Goal: Book appointment/travel/reservation

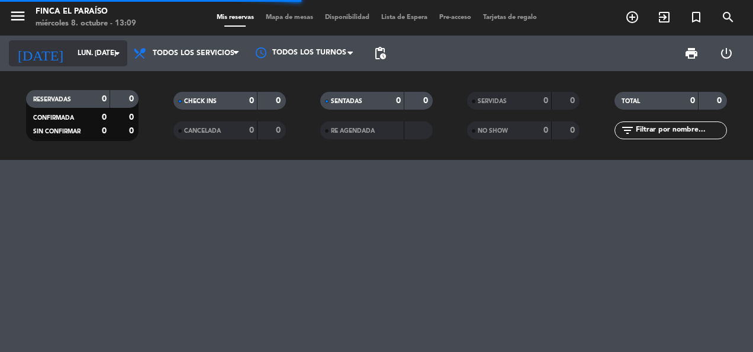
click at [105, 61] on input "lun. [DATE]" at bounding box center [119, 53] width 94 height 20
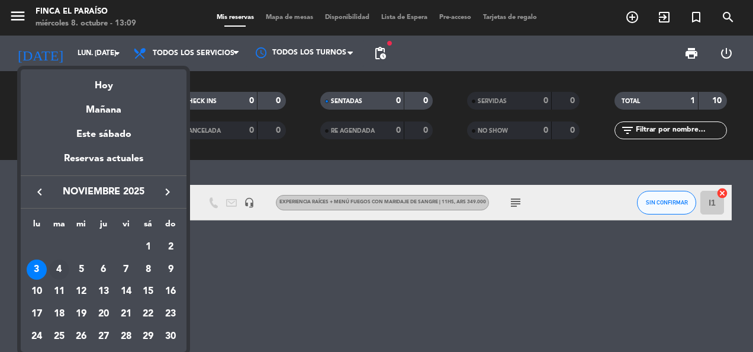
click at [58, 269] on div "4" at bounding box center [59, 269] width 20 height 20
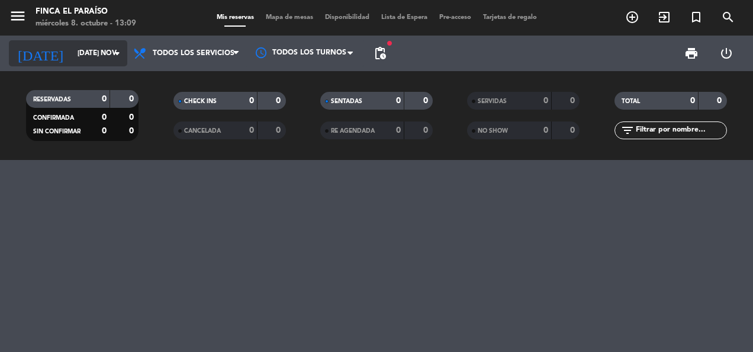
click at [73, 57] on input "[DATE] nov." at bounding box center [119, 53] width 94 height 20
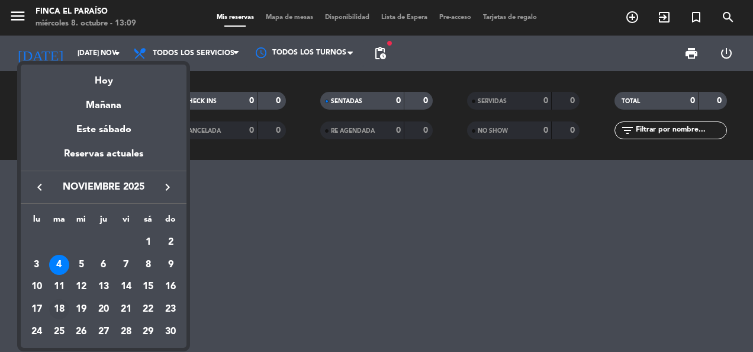
click at [58, 306] on div "18" at bounding box center [59, 309] width 20 height 20
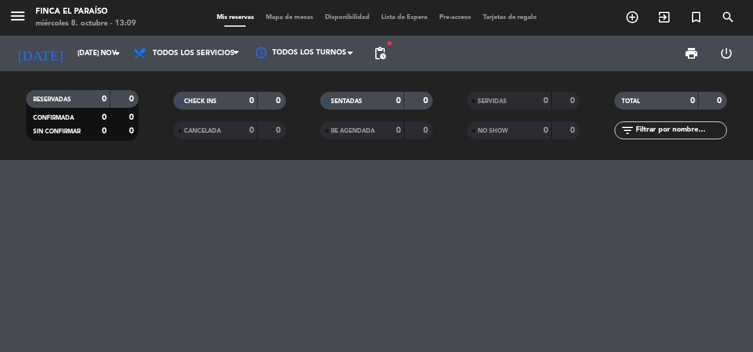
type input "[DATE] nov."
click at [635, 18] on icon "add_circle_outline" at bounding box center [632, 17] width 14 height 14
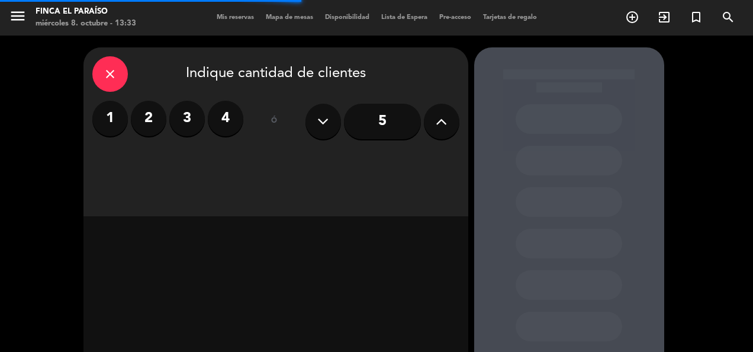
click at [441, 126] on icon at bounding box center [441, 122] width 11 height 18
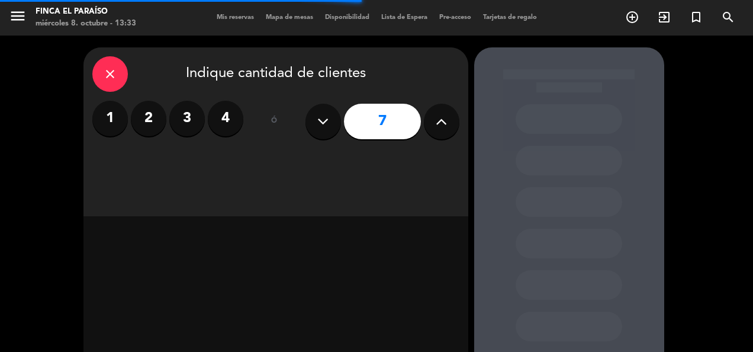
click at [441, 126] on icon at bounding box center [441, 122] width 11 height 18
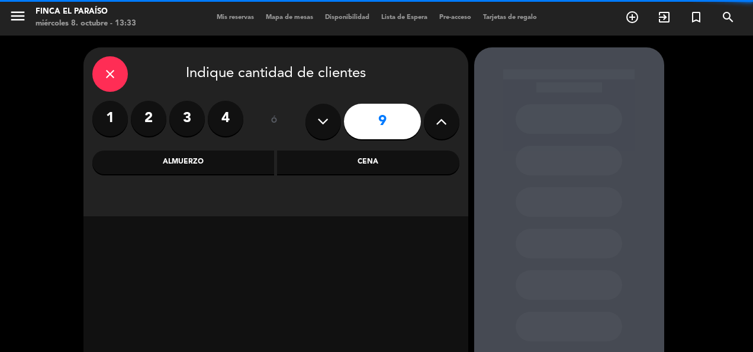
click at [441, 126] on icon at bounding box center [441, 122] width 11 height 18
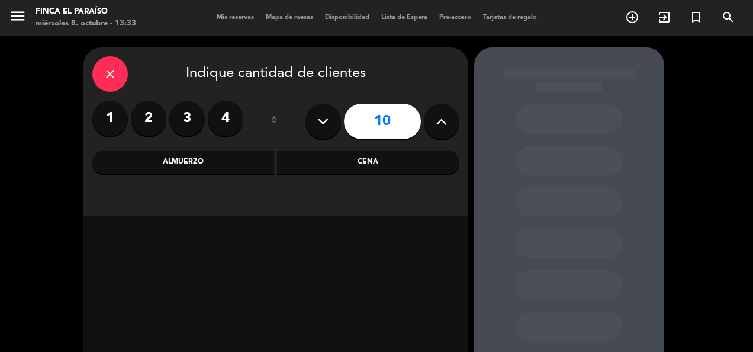
click at [441, 126] on icon at bounding box center [441, 122] width 11 height 18
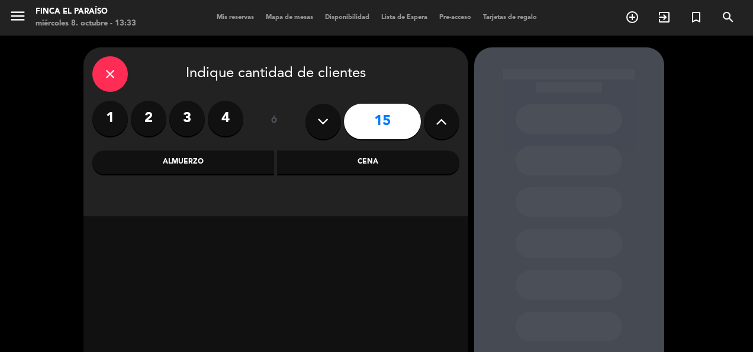
click at [441, 126] on icon at bounding box center [441, 122] width 11 height 18
type input "16"
click at [231, 162] on div "Almuerzo" at bounding box center [183, 162] width 182 height 24
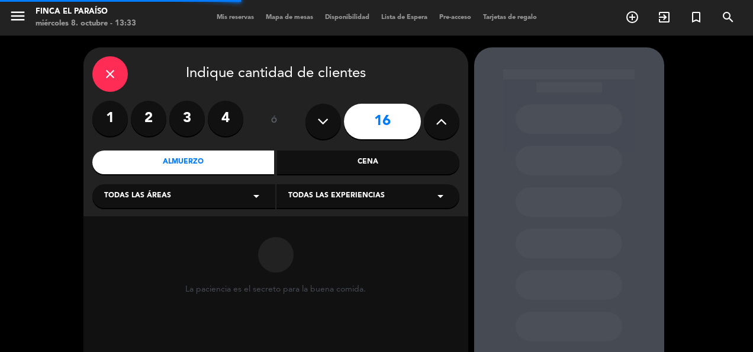
click at [218, 198] on div "Todas las áreas arrow_drop_down" at bounding box center [183, 196] width 183 height 24
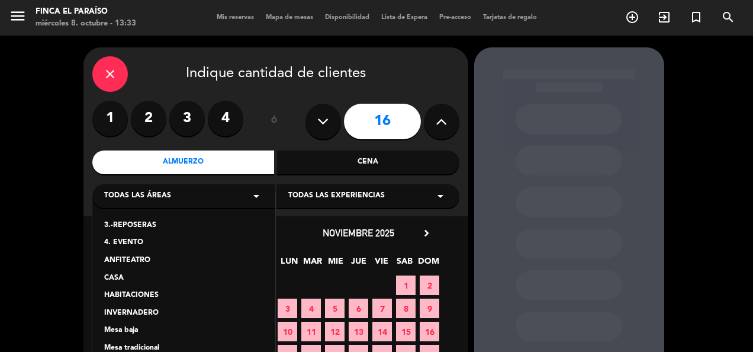
click at [155, 311] on div "INVERNADERO" at bounding box center [183, 313] width 159 height 12
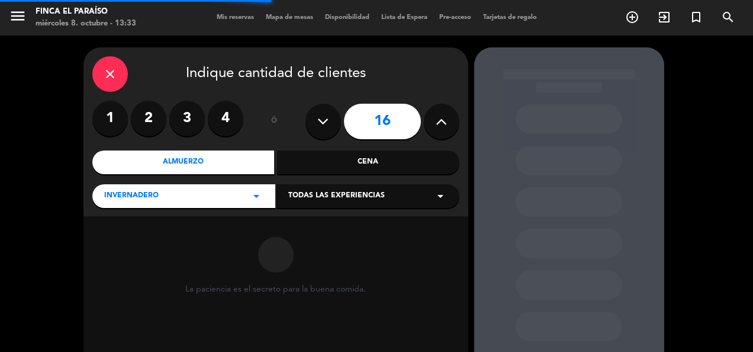
click at [329, 200] on span "Todas las experiencias" at bounding box center [336, 196] width 97 height 12
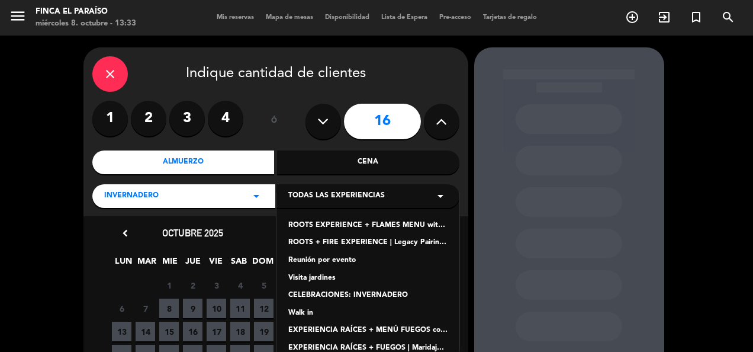
click at [323, 343] on div "EXPERIENCIA RAÍCES + FUEGOS | Maridaje Legado" at bounding box center [367, 348] width 159 height 12
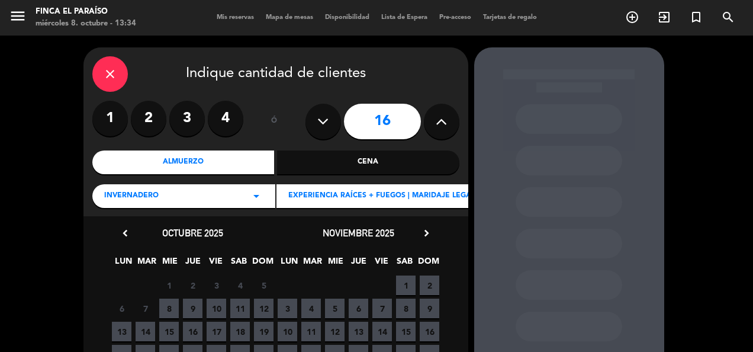
click at [312, 308] on span "4" at bounding box center [311, 308] width 20 height 20
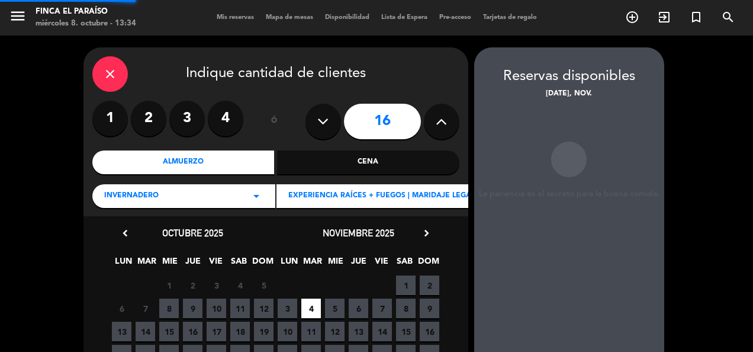
scroll to position [47, 0]
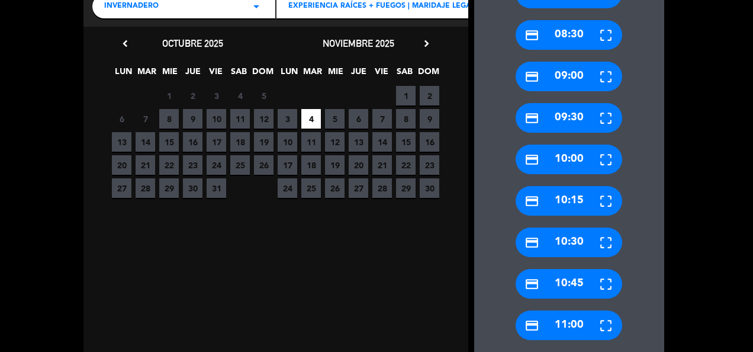
scroll to position [213, 0]
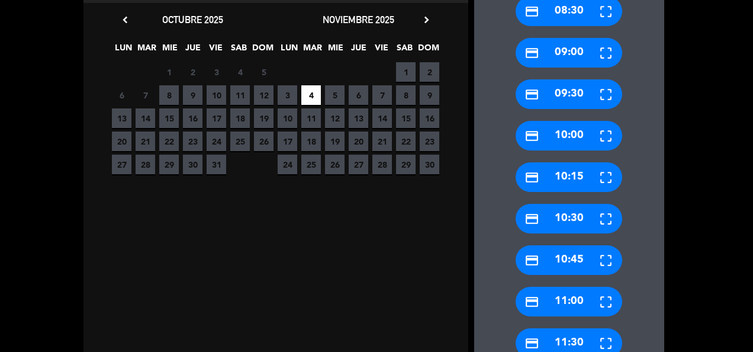
click at [571, 310] on div "credit_card 11:00" at bounding box center [569, 302] width 107 height 30
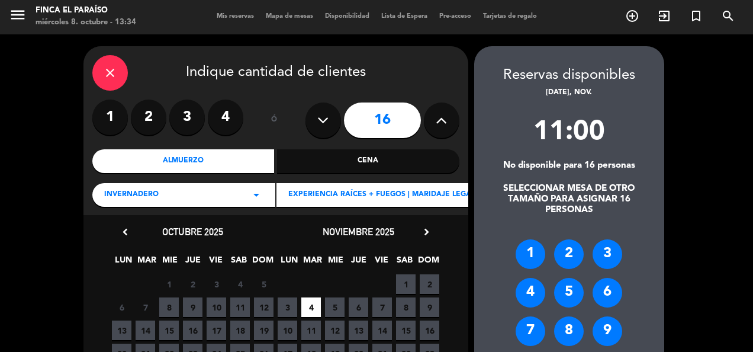
scroll to position [0, 0]
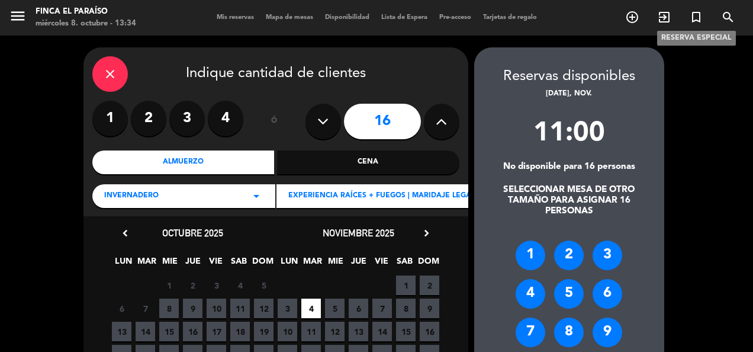
click at [699, 19] on icon "turned_in_not" at bounding box center [696, 17] width 14 height 14
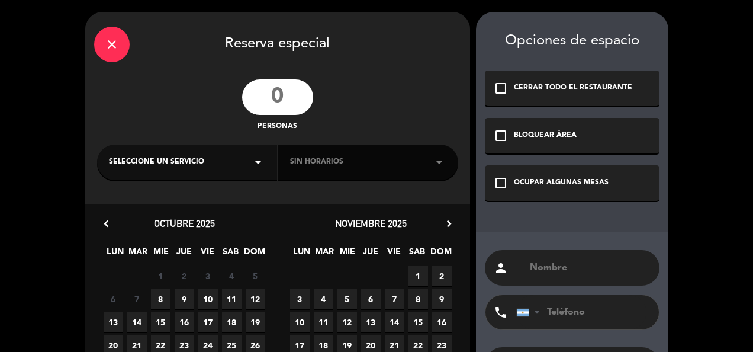
click at [282, 100] on input "number" at bounding box center [277, 97] width 71 height 36
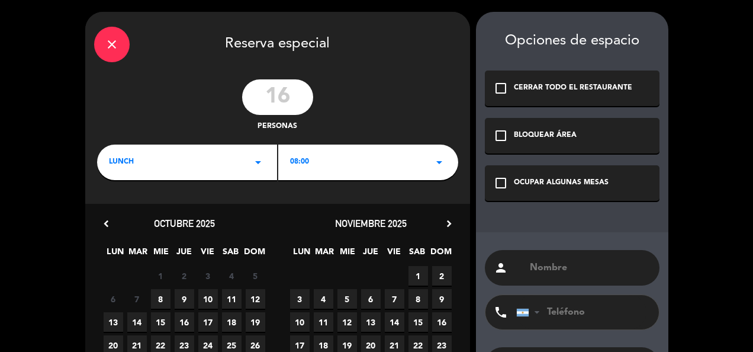
type input "16"
click at [223, 162] on div "LUNCH arrow_drop_down" at bounding box center [187, 163] width 180 height 36
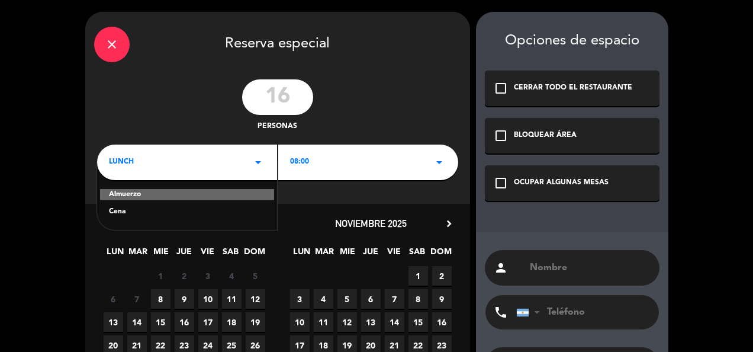
click at [210, 198] on div "Almuerzo" at bounding box center [187, 195] width 174 height 12
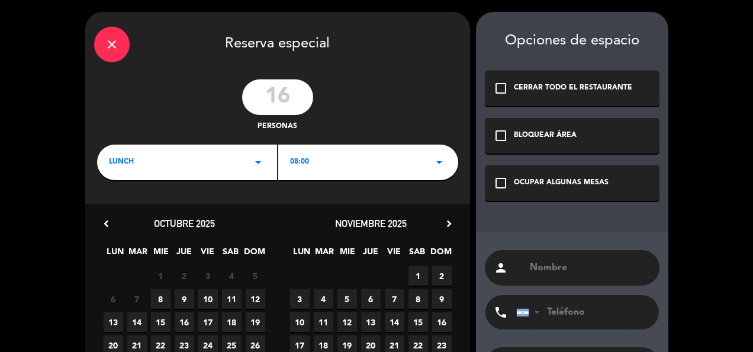
click at [315, 159] on div "08:00 arrow_drop_down" at bounding box center [368, 163] width 180 height 36
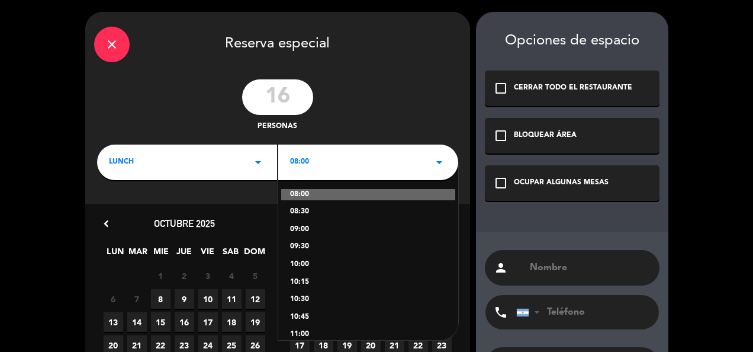
click at [306, 330] on div "11:00" at bounding box center [368, 335] width 156 height 12
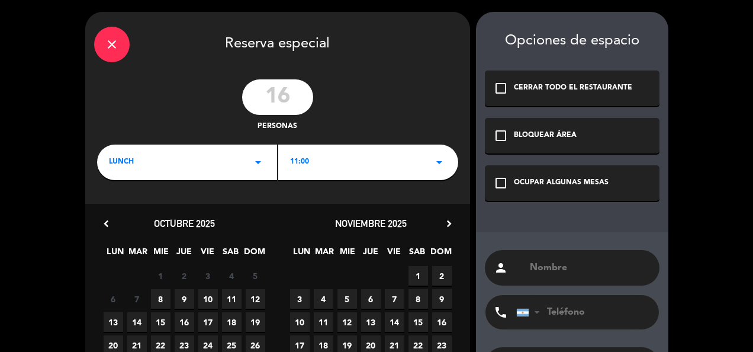
click at [322, 301] on span "4" at bounding box center [324, 299] width 20 height 20
click at [744, 198] on div "close Reserva especial 16 personas lunch arrow_drop_down 11:00 arrow_drop_down …" at bounding box center [376, 225] width 753 height 451
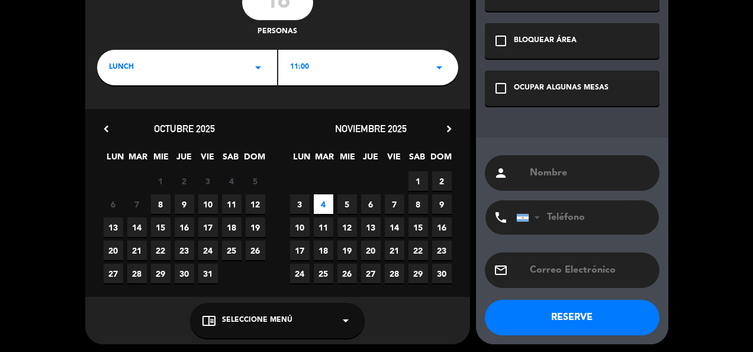
scroll to position [98, 0]
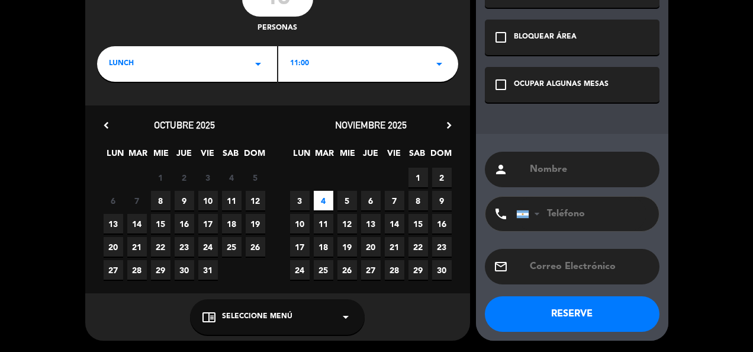
click at [329, 328] on div "chrome_reader_mode Seleccione Menú arrow_drop_down" at bounding box center [277, 317] width 175 height 36
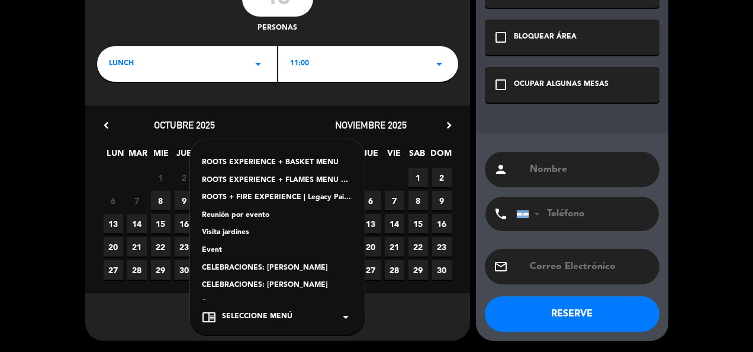
click at [318, 197] on div "ROOTS + FIRE EXPERIENCE | Legacy Pairing | 11hs" at bounding box center [277, 198] width 151 height 12
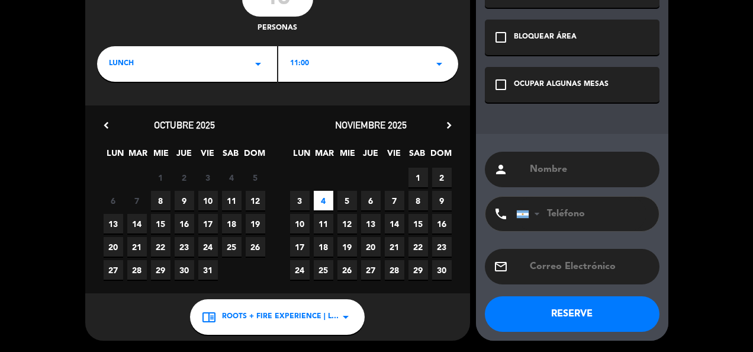
click at [549, 175] on input "text" at bounding box center [590, 169] width 122 height 17
type input "Grupo Trade MKT 1"
click at [567, 312] on button "RESERVE" at bounding box center [572, 314] width 175 height 36
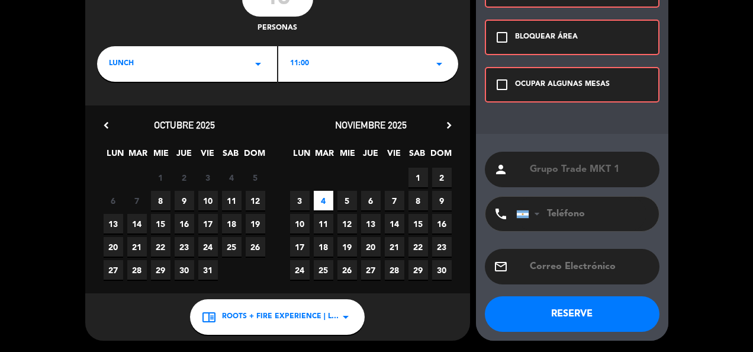
click at [505, 35] on icon "check_box_outline_blank" at bounding box center [502, 37] width 14 height 14
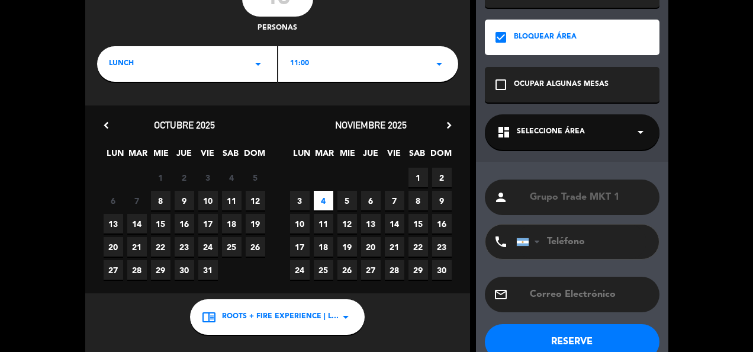
click at [538, 341] on button "RESERVE" at bounding box center [572, 342] width 175 height 36
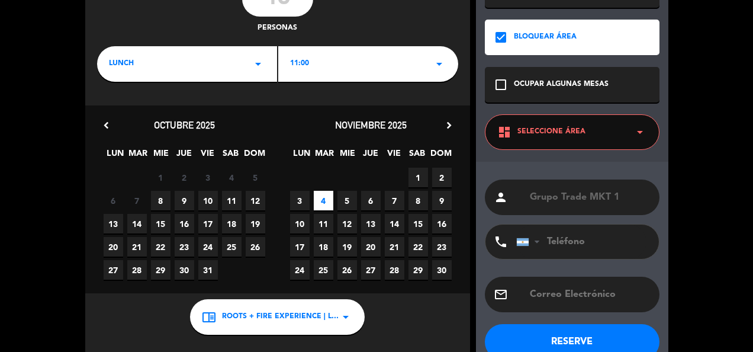
click at [577, 137] on span "Seleccione Área" at bounding box center [552, 132] width 68 height 12
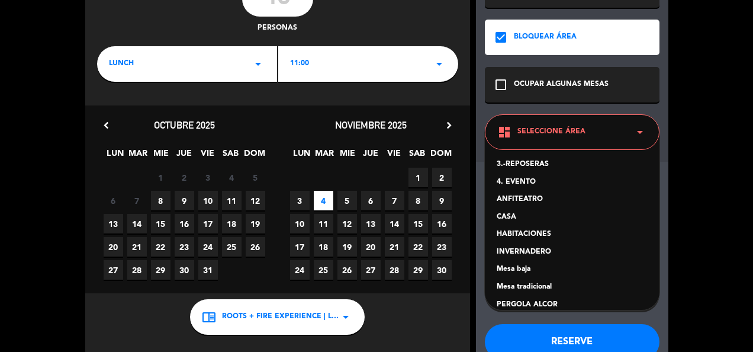
click at [518, 302] on div "PERGOLA ALCOR" at bounding box center [572, 305] width 151 height 12
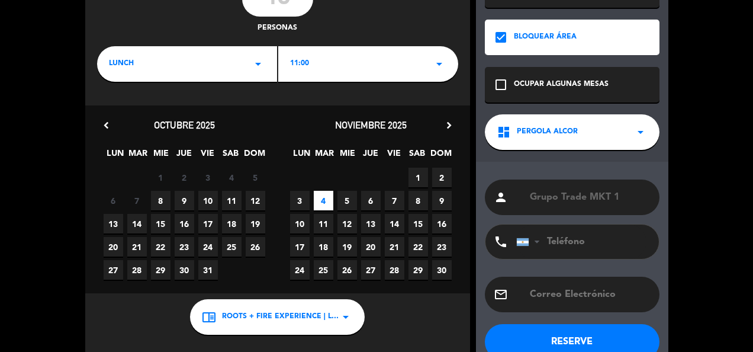
click at [533, 341] on button "RESERVE" at bounding box center [572, 342] width 175 height 36
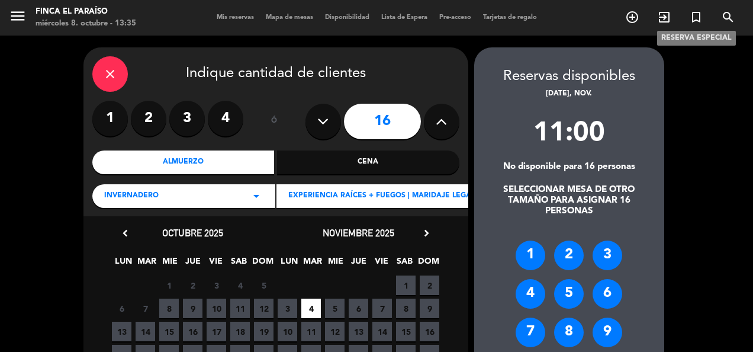
click at [699, 16] on icon "turned_in_not" at bounding box center [696, 17] width 14 height 14
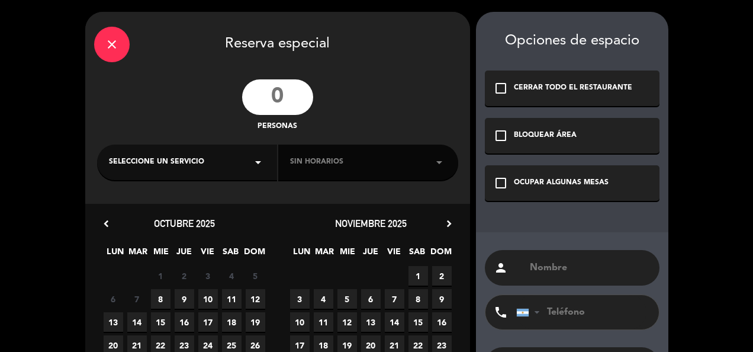
click at [289, 93] on input "number" at bounding box center [277, 97] width 71 height 36
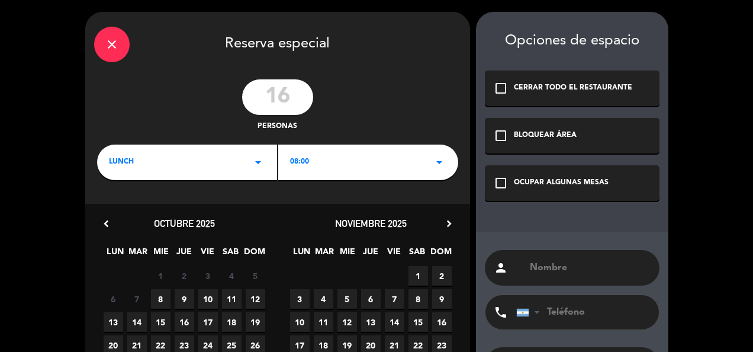
type input "16"
click at [321, 152] on div "08:00 arrow_drop_down" at bounding box center [368, 163] width 180 height 36
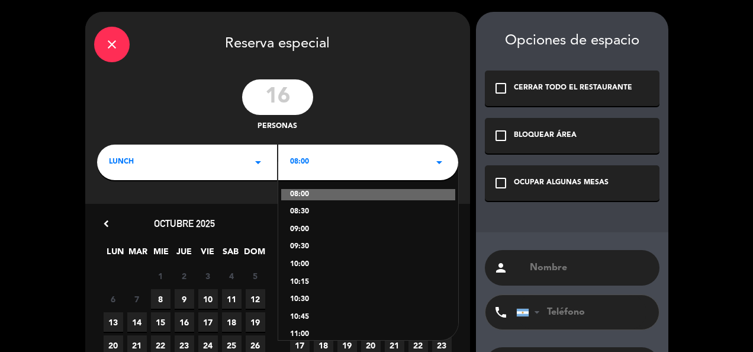
click at [303, 334] on div "11:00" at bounding box center [368, 335] width 156 height 12
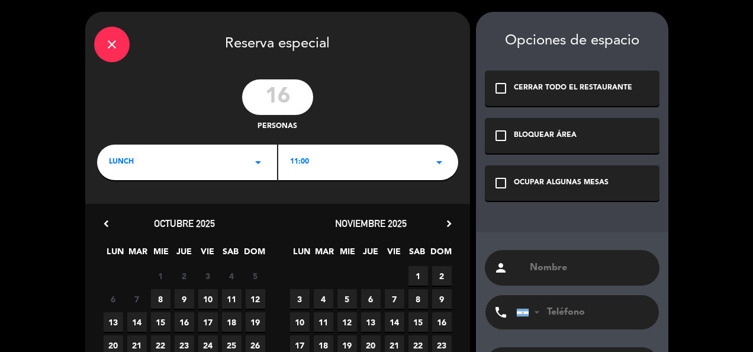
click at [502, 134] on icon "check_box_outline_blank" at bounding box center [501, 136] width 14 height 14
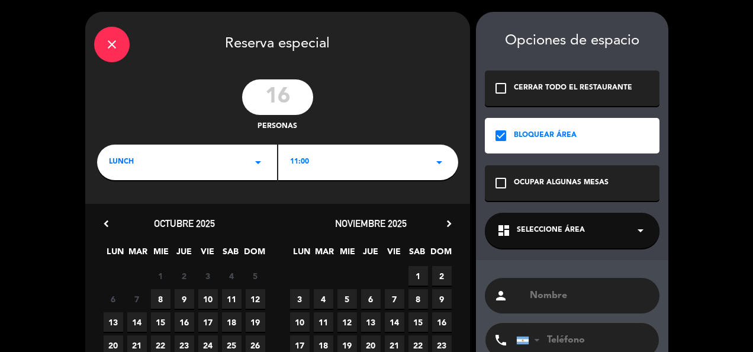
click at [320, 345] on span "18" at bounding box center [324, 345] width 20 height 20
click at [550, 298] on input "text" at bounding box center [590, 295] width 122 height 17
type input "Grupo Trade 1"
click at [705, 278] on div "close Reserva especial 16 personas LUNCH arrow_drop_down 11:00 arrow_drop_down …" at bounding box center [376, 239] width 753 height 479
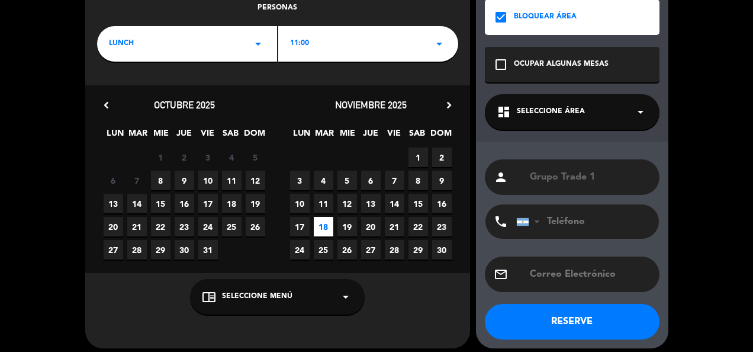
scroll to position [127, 0]
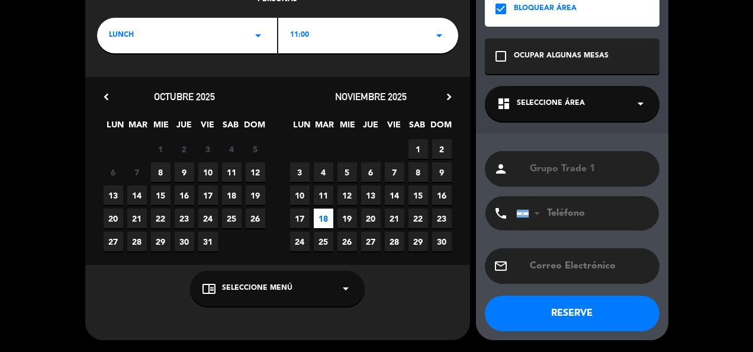
click at [323, 287] on div "chrome_reader_mode Seleccione Menú arrow_drop_down" at bounding box center [277, 289] width 175 height 36
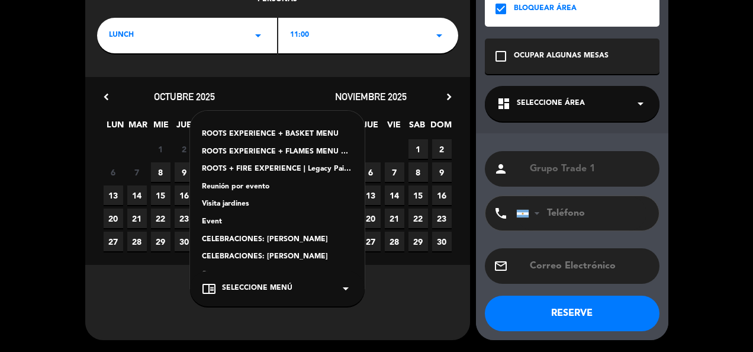
click at [279, 168] on div "ROOTS + FIRE EXPERIENCE | Legacy Pairing | 11hs" at bounding box center [277, 169] width 151 height 12
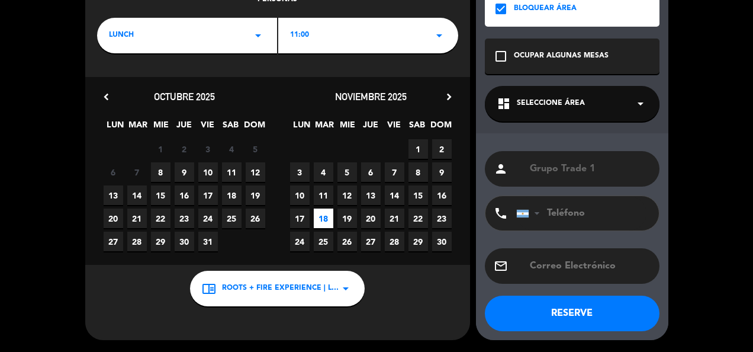
click at [576, 312] on button "RESERVE" at bounding box center [572, 314] width 175 height 36
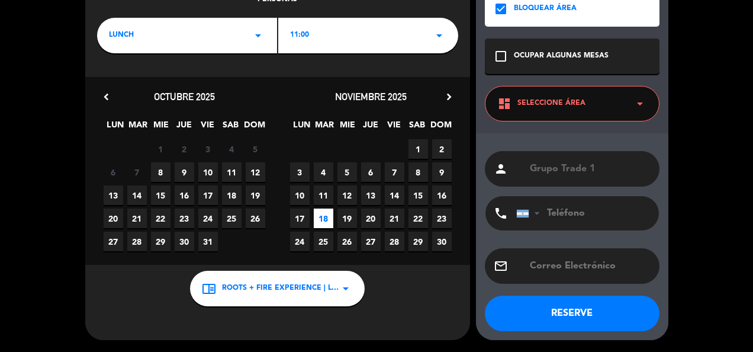
click at [550, 118] on div "dashboard Seleccione Área arrow_drop_down" at bounding box center [572, 104] width 175 height 36
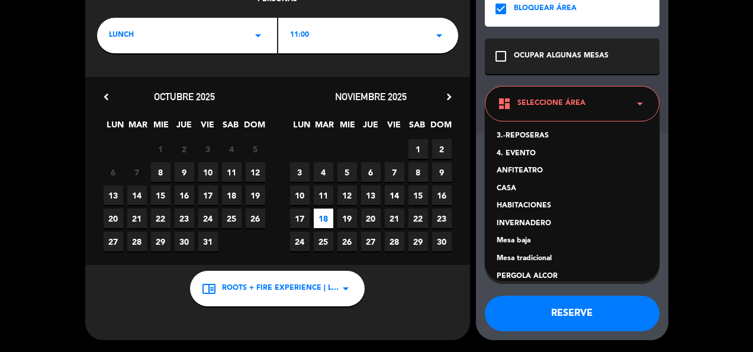
click at [530, 273] on div "PERGOLA ALCOR" at bounding box center [572, 277] width 151 height 12
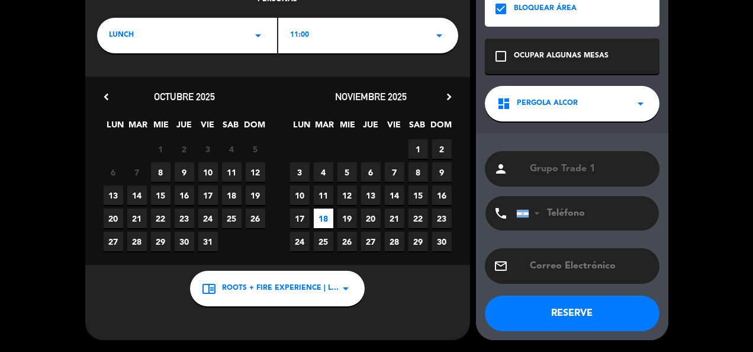
click at [555, 318] on button "RESERVE" at bounding box center [572, 314] width 175 height 36
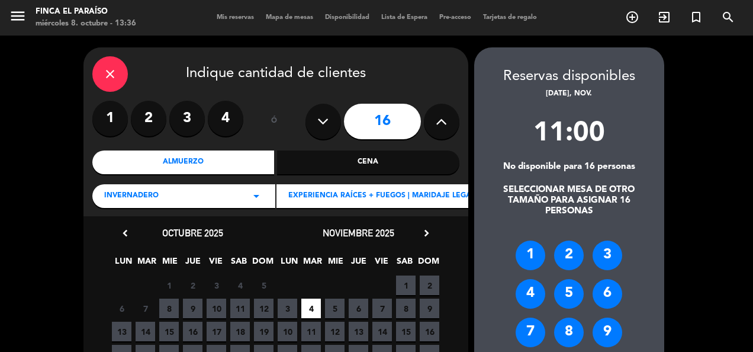
click at [708, 269] on div "close Indique cantidad de clientes 1 2 3 4 ó 16 Almuerzo Cena INVERNADERO arrow…" at bounding box center [376, 284] width 753 height 497
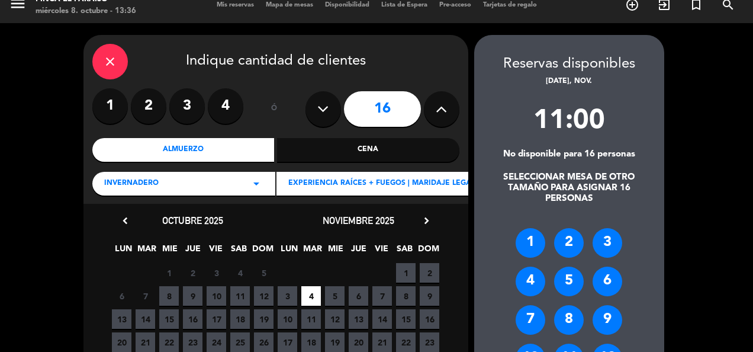
scroll to position [0, 0]
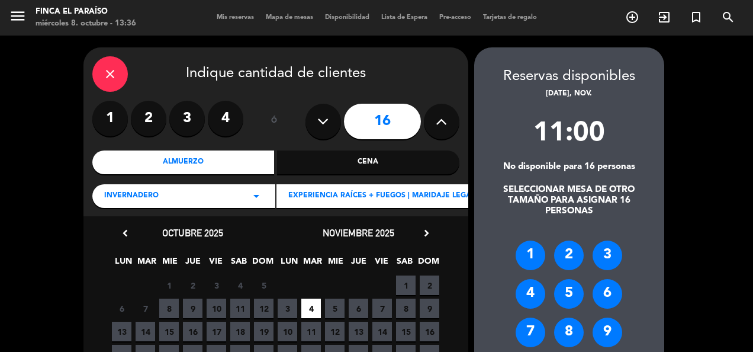
drag, startPoint x: 708, startPoint y: 269, endPoint x: 679, endPoint y: 46, distance: 224.6
click at [679, 46] on div "close Indique cantidad de clientes 1 2 3 4 ó 16 Almuerzo Cena INVERNADERO arrow…" at bounding box center [376, 284] width 753 height 497
click at [107, 79] on icon "close" at bounding box center [110, 74] width 14 height 14
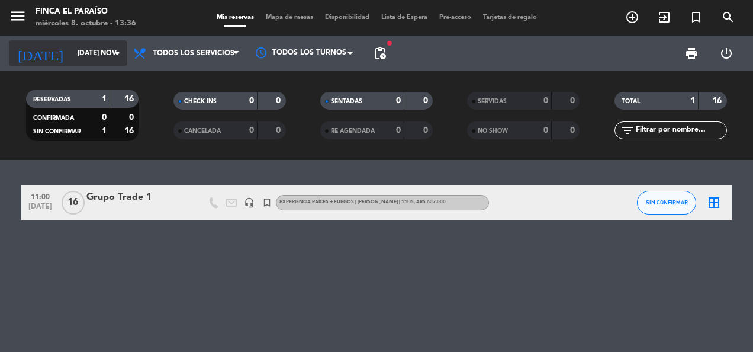
click at [99, 57] on input "[DATE] nov." at bounding box center [119, 53] width 94 height 20
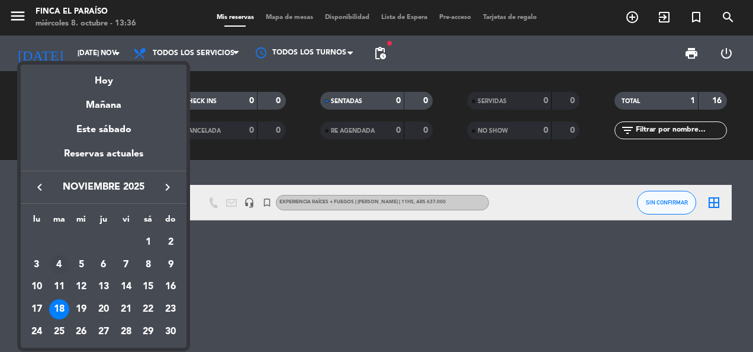
click at [60, 262] on div "4" at bounding box center [59, 265] width 20 height 20
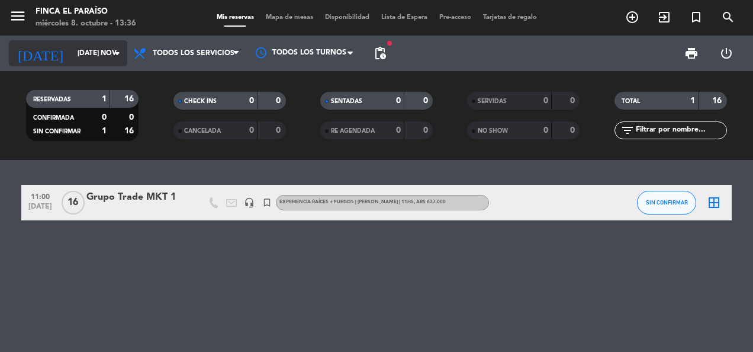
click at [82, 53] on input "[DATE] nov." at bounding box center [119, 53] width 94 height 20
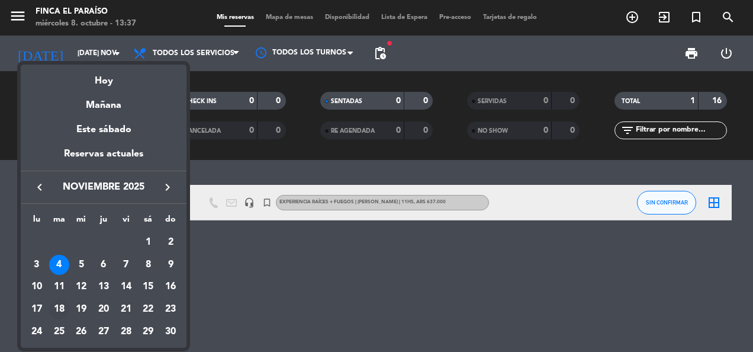
click at [60, 307] on div "18" at bounding box center [59, 309] width 20 height 20
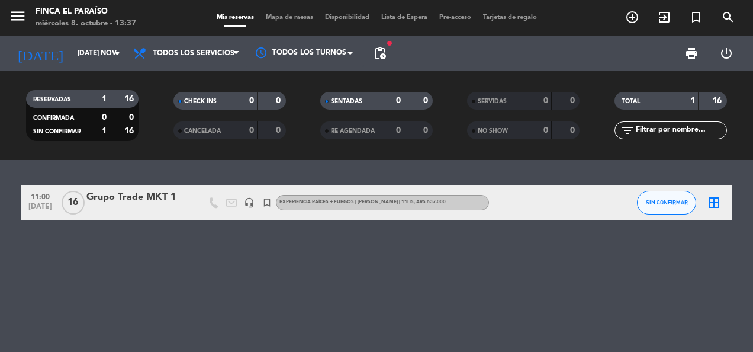
type input "[DATE] nov."
click at [127, 198] on div "Grupo Trade 1" at bounding box center [136, 197] width 101 height 15
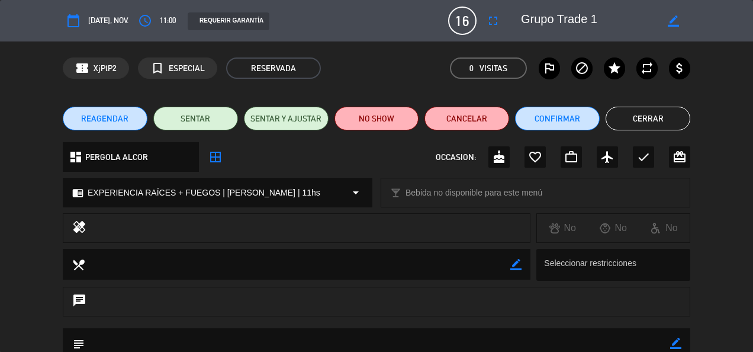
click at [671, 24] on icon "border_color" at bounding box center [673, 20] width 11 height 11
type textarea "Grupo Trade 2"
click at [670, 23] on icon at bounding box center [673, 20] width 11 height 11
